Goal: Find specific page/section: Find specific page/section

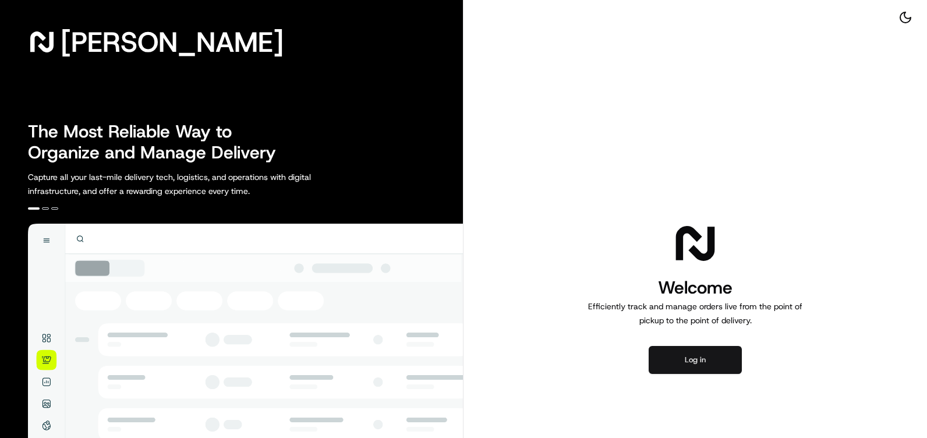
click at [710, 358] on button "Log in" at bounding box center [695, 360] width 93 height 28
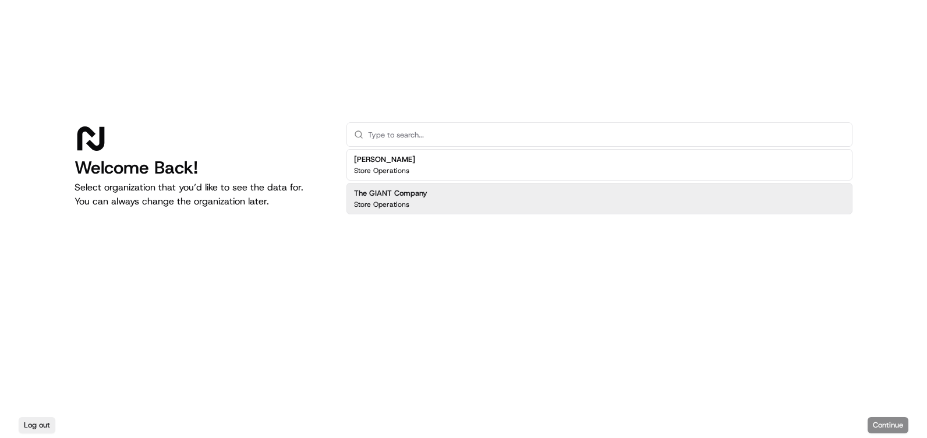
click at [424, 201] on div "Store Operations" at bounding box center [390, 204] width 73 height 9
click at [870, 420] on button "Continue" at bounding box center [887, 425] width 41 height 16
